Goal: Check status: Check status

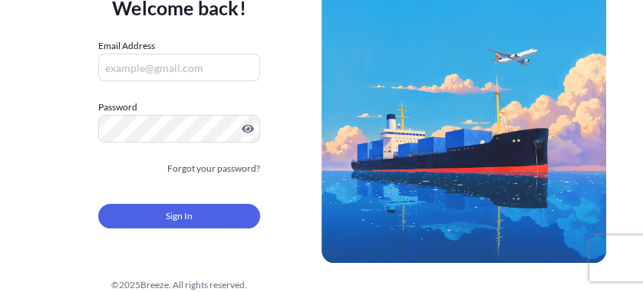
scroll to position [93, 0]
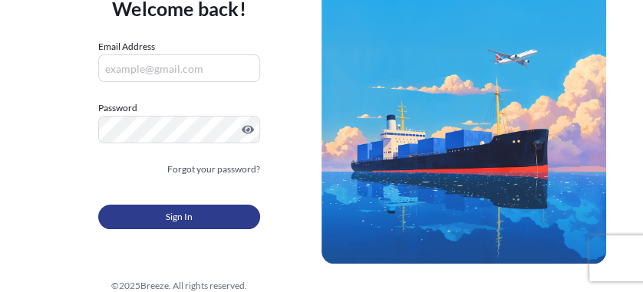
type input "[EMAIL_ADDRESS][DOMAIN_NAME]"
click at [172, 222] on span "Sign In" at bounding box center [179, 216] width 27 height 15
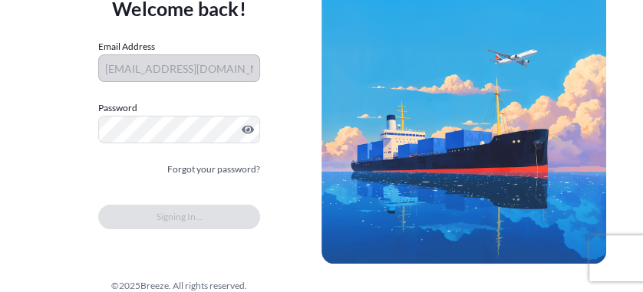
scroll to position [0, 0]
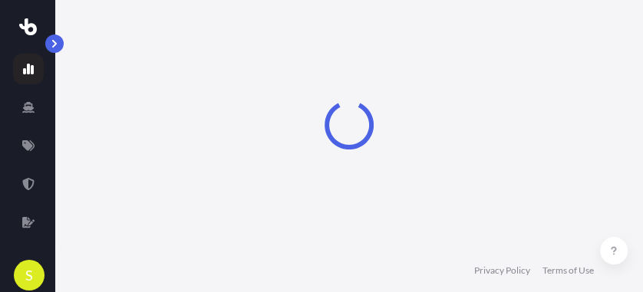
select select "2025"
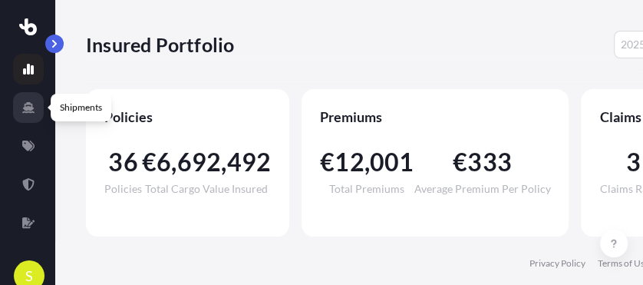
click at [27, 110] on icon at bounding box center [28, 107] width 12 height 11
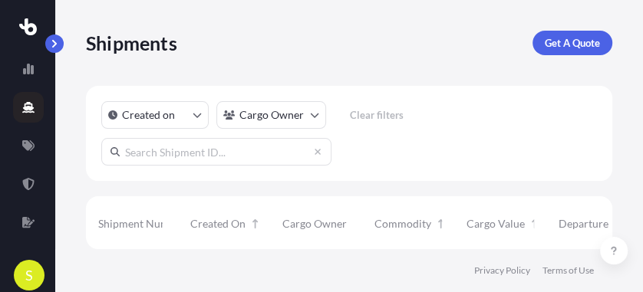
scroll to position [6, 0]
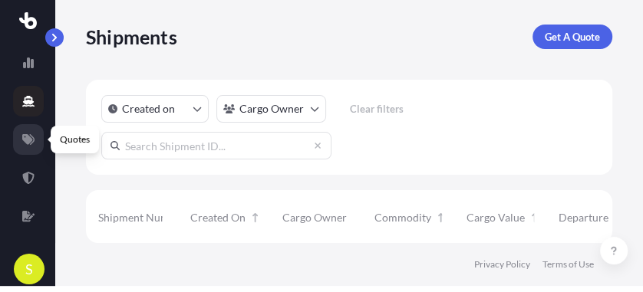
click at [28, 143] on icon at bounding box center [28, 139] width 12 height 11
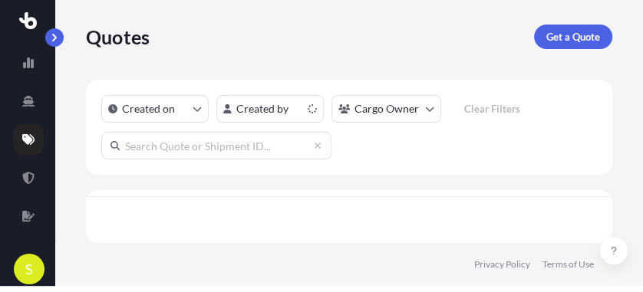
scroll to position [6, 8]
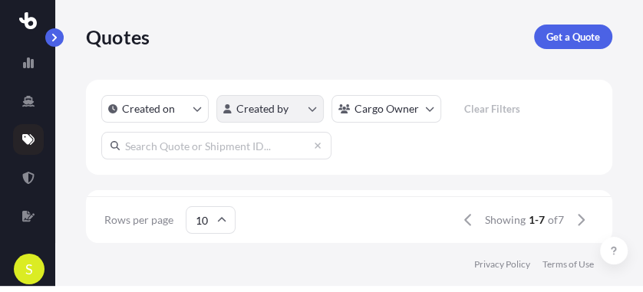
click at [313, 112] on html "S Quotes Get a Quote Created on Created by Cargo Owner Clear Filters ID Created…" at bounding box center [321, 140] width 643 height 292
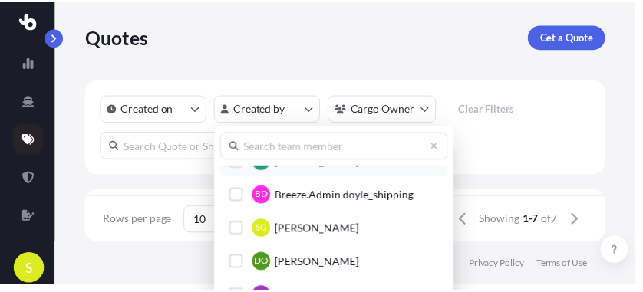
scroll to position [104, 0]
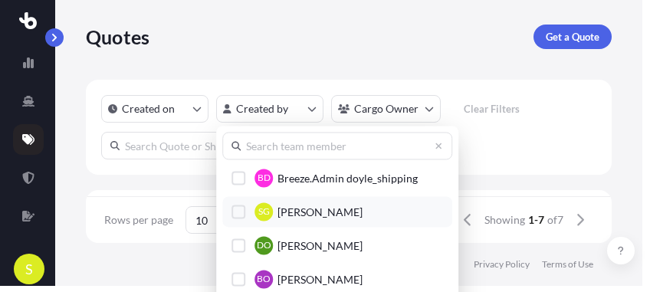
click at [242, 213] on div "Select Option" at bounding box center [239, 212] width 14 height 14
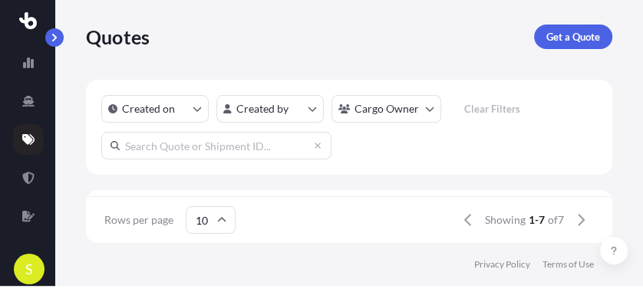
click at [577, 221] on html "S Quotes Get a Quote Created on Created by Cargo Owner Clear Filters ID Created…" at bounding box center [321, 140] width 643 height 292
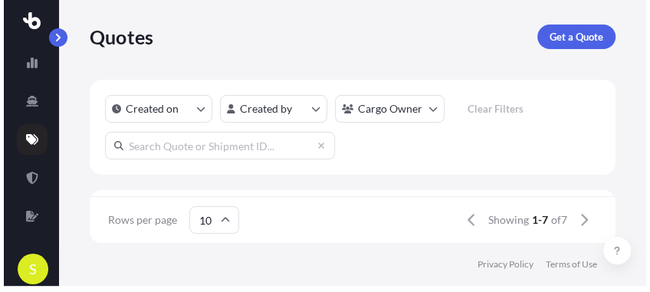
scroll to position [6, 8]
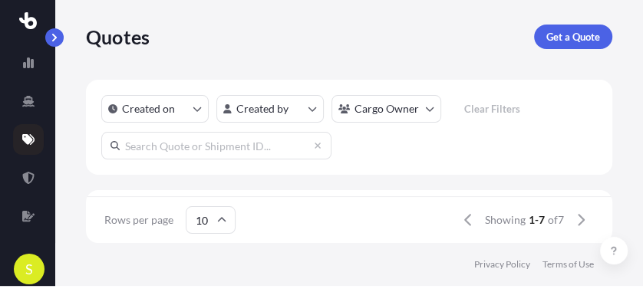
click at [528, 224] on span "1-7" at bounding box center [536, 219] width 16 height 15
click at [429, 104] on html "S Quotes Get a Quote Created on Created by Cargo Owner Clear Filters ID Created…" at bounding box center [321, 140] width 643 height 292
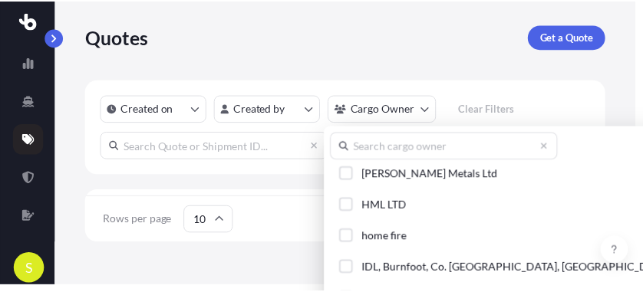
scroll to position [867, 0]
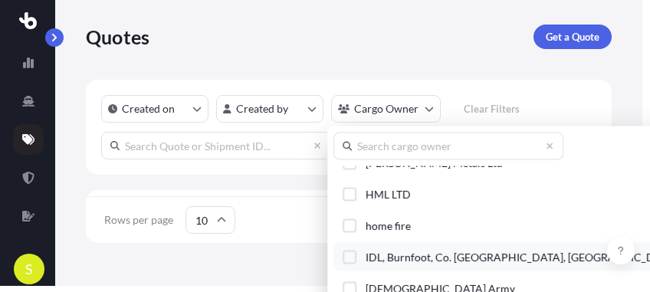
click at [347, 252] on div "Select Option" at bounding box center [350, 257] width 14 height 14
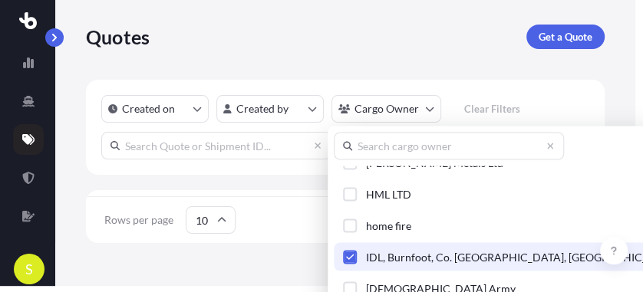
click at [275, 272] on html "S Quotes Get a Quote Created on Created by Cargo Owner Clear Filters ID Created…" at bounding box center [321, 140] width 643 height 292
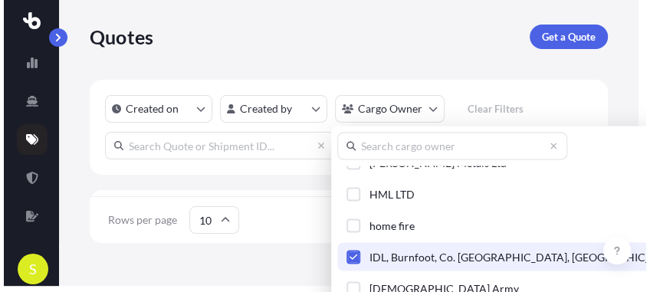
scroll to position [6, 8]
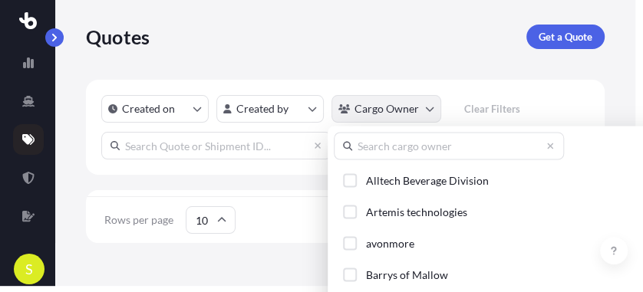
click at [429, 108] on html "S Quotes Get a Quote Created on Created by Cargo Owner Clear Filters ID Created…" at bounding box center [321, 140] width 643 height 292
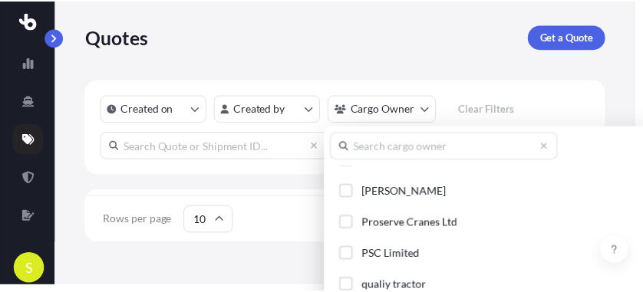
scroll to position [1648, 0]
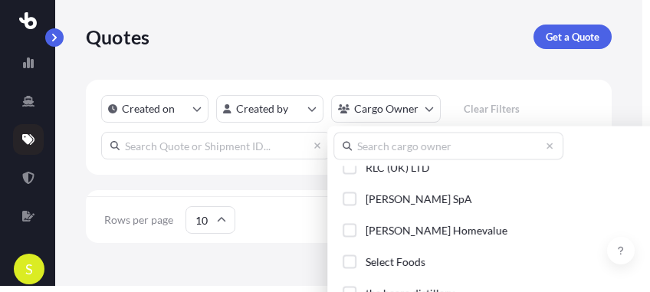
click at [311, 114] on html "S Quotes Get a Quote Created on Created by Cargo Owner Clear Filters ID Created…" at bounding box center [325, 140] width 650 height 292
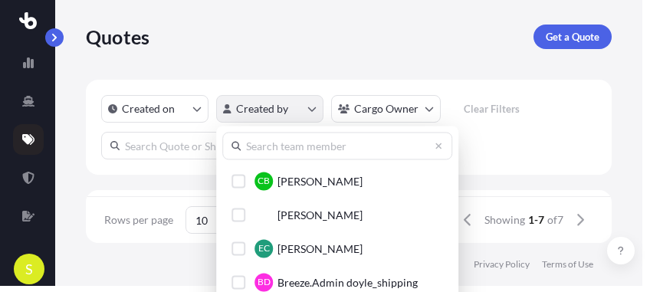
click at [312, 108] on html "S Quotes Get a Quote Created on Created by Cargo Owner Clear Filters ID Created…" at bounding box center [325, 140] width 650 height 292
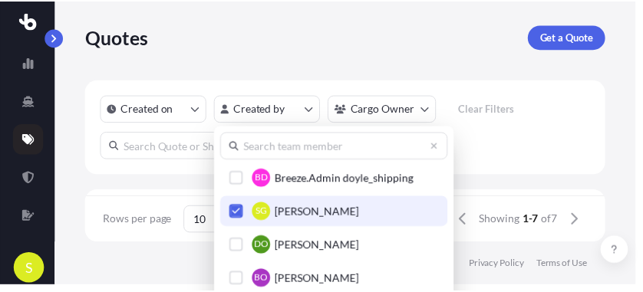
scroll to position [104, 0]
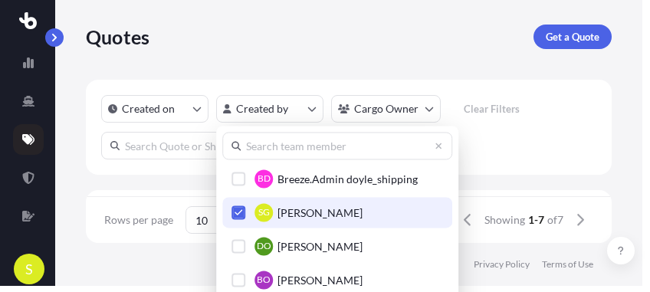
click at [194, 109] on html "S Quotes Get a Quote Created on Created by Cargo Owner Clear Filters ID Created…" at bounding box center [325, 140] width 650 height 292
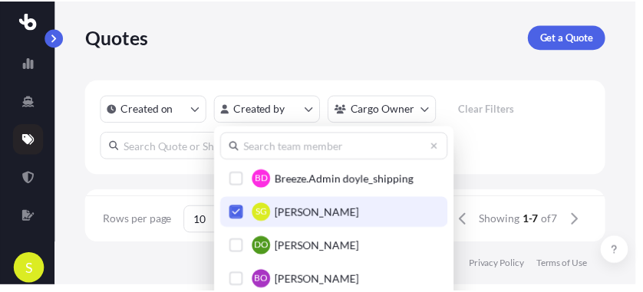
scroll to position [6, 8]
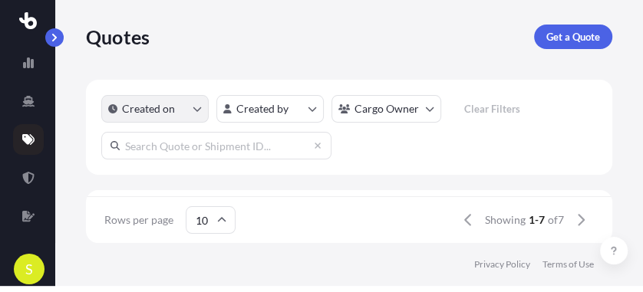
click at [197, 107] on icon "createdOn Filter options" at bounding box center [197, 108] width 9 height 9
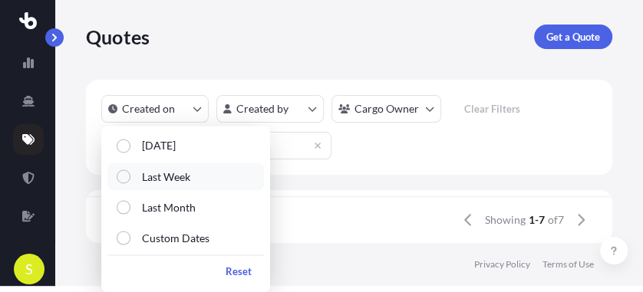
click at [123, 173] on div "Select Option" at bounding box center [124, 177] width 14 height 14
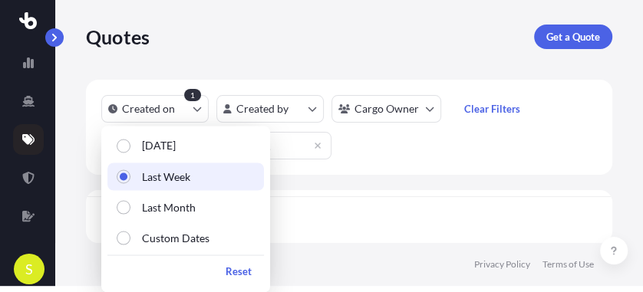
click at [485, 210] on div at bounding box center [349, 220] width 526 height 46
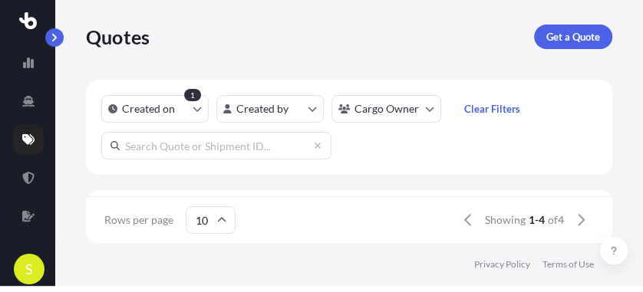
click at [536, 226] on span "1-4" at bounding box center [536, 219] width 16 height 15
click at [476, 226] on div "Showing 1-4 of 4" at bounding box center [525, 220] width 140 height 25
click at [275, 183] on div "Created on 1 Created by Cargo Owner Clear Filters ID Created On Booking Referen…" at bounding box center [349, 161] width 526 height 163
drag, startPoint x: 275, startPoint y: 183, endPoint x: 215, endPoint y: 223, distance: 72.5
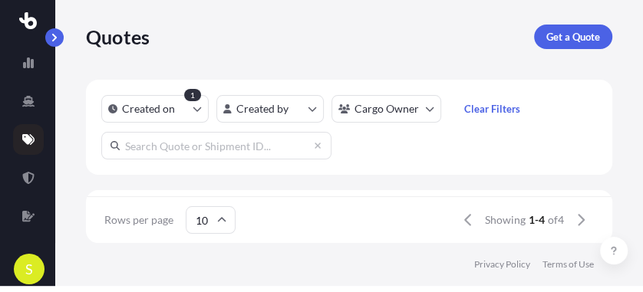
click at [215, 223] on input "10" at bounding box center [211, 220] width 50 height 28
click at [219, 223] on icon at bounding box center [221, 220] width 9 height 9
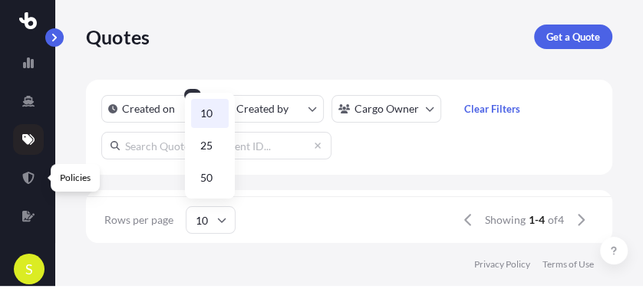
click at [46, 169] on div "S" at bounding box center [27, 140] width 55 height 292
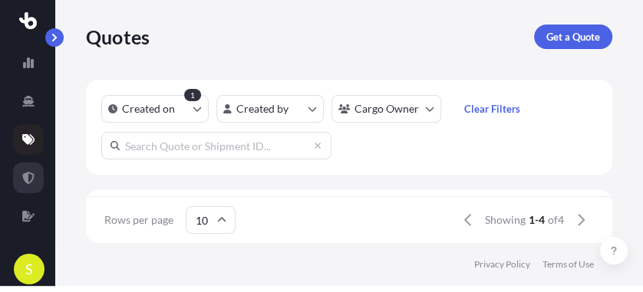
click at [31, 176] on icon at bounding box center [28, 178] width 12 height 12
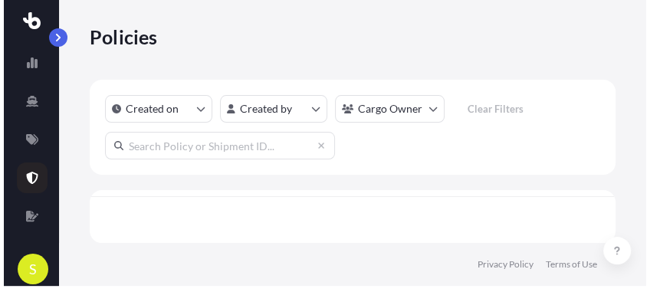
scroll to position [6, 8]
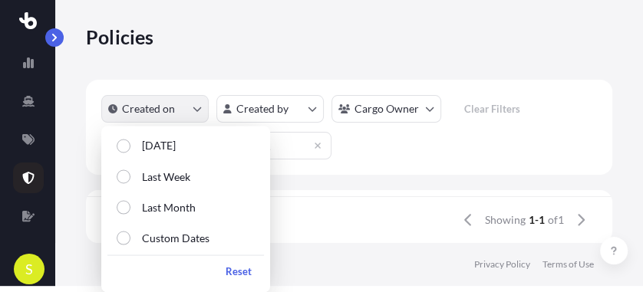
click at [202, 104] on button "Created on" at bounding box center [154, 109] width 107 height 28
click at [147, 178] on p "Last Week" at bounding box center [166, 176] width 48 height 15
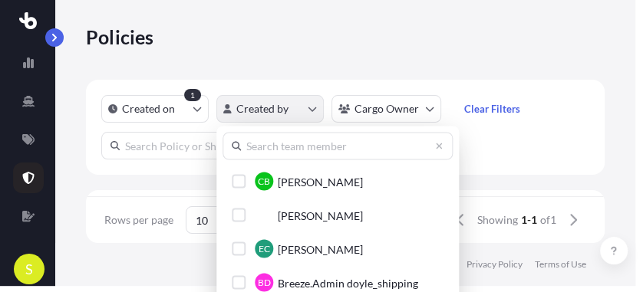
click at [305, 105] on html "S Policies Created on 1 Created by Cargo Owner Clear Filters Policy Number Crea…" at bounding box center [321, 140] width 643 height 292
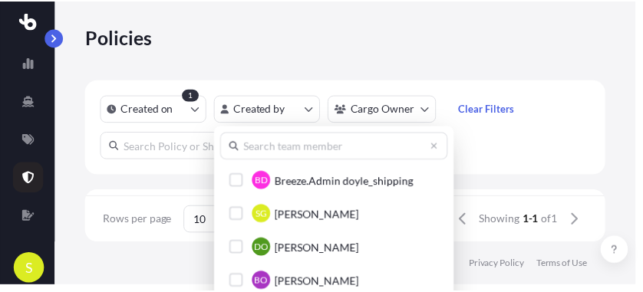
scroll to position [104, 0]
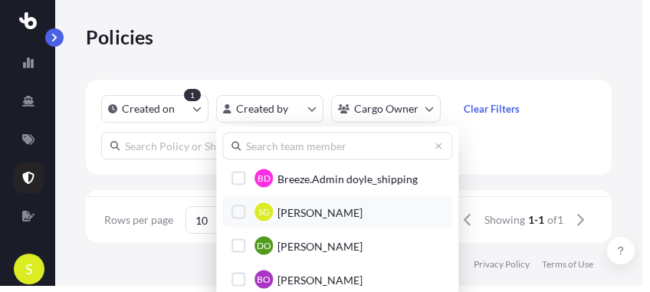
click at [239, 210] on div "Select Option" at bounding box center [239, 212] width 14 height 14
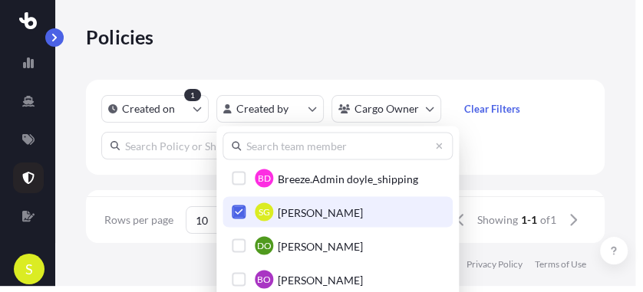
click at [612, 166] on html "S Policies Created on 1 Created by Cargo Owner Clear Filters Policy Number Crea…" at bounding box center [321, 140] width 643 height 292
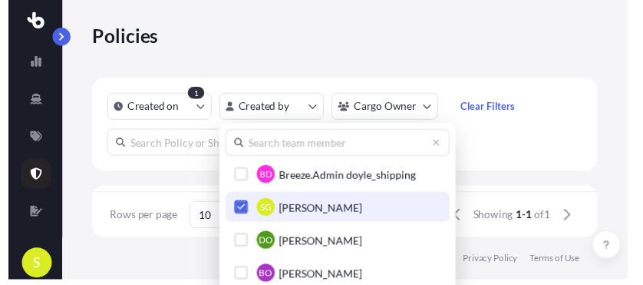
scroll to position [6, 8]
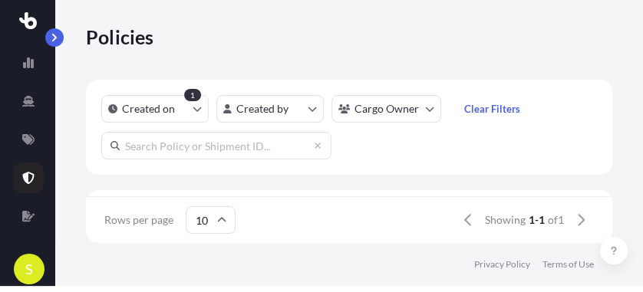
click at [529, 220] on span "1-1" at bounding box center [536, 219] width 16 height 15
click at [448, 195] on div "Booking Reference" at bounding box center [385, 217] width 138 height 55
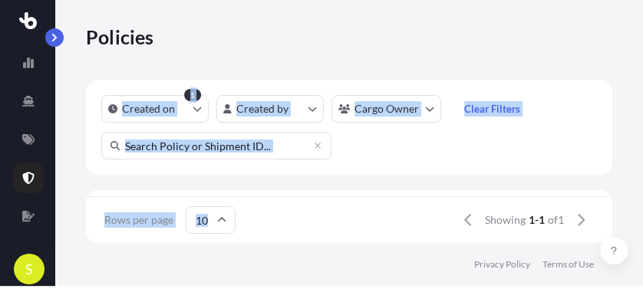
drag, startPoint x: 375, startPoint y: 200, endPoint x: 377, endPoint y: 57, distance: 143.5
click at [377, 57] on div "Policies Created on 1 Created by Cargo Owner Clear Filters Policy Number Create…" at bounding box center [349, 118] width 588 height 249
click at [28, 61] on icon at bounding box center [28, 63] width 11 height 11
select select "2025"
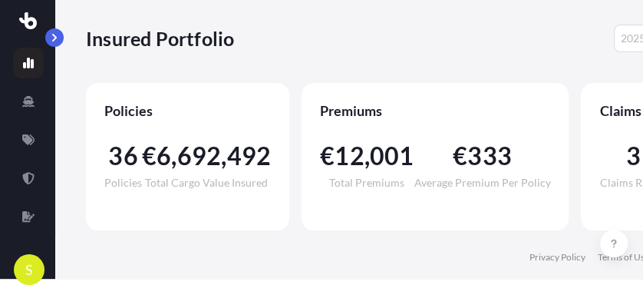
click at [163, 153] on span "6" at bounding box center [163, 155] width 15 height 25
click at [265, 259] on footer "Privacy Policy Terms of Use" at bounding box center [376, 256] width 643 height 43
